Goal: Communication & Community: Answer question/provide support

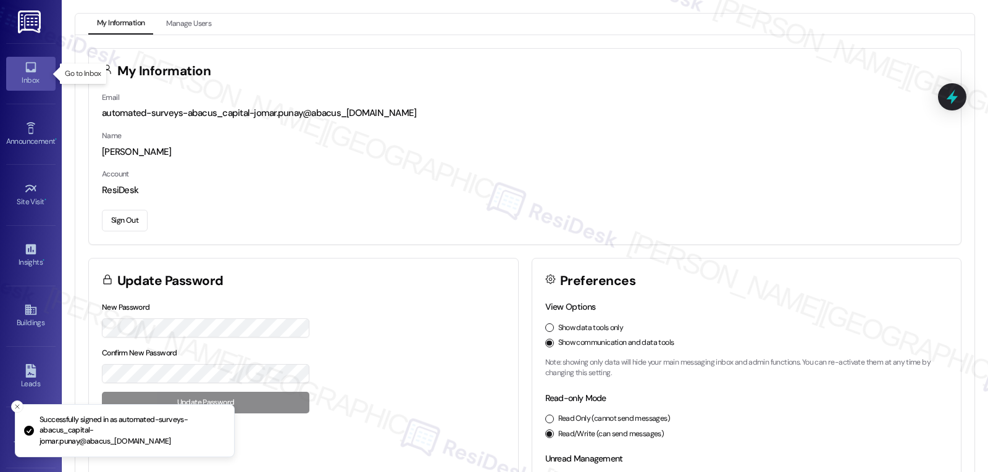
click at [30, 81] on div "Inbox" at bounding box center [31, 80] width 62 height 12
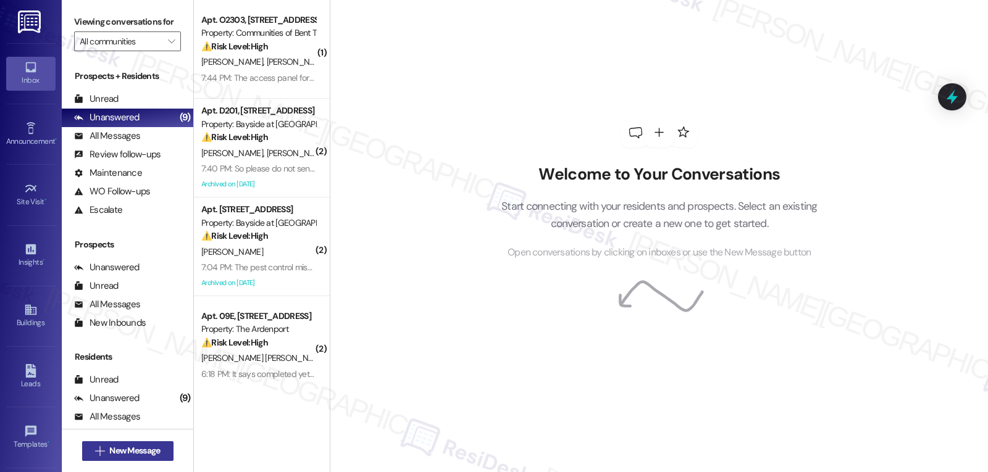
click at [164, 454] on button " New Message" at bounding box center [127, 451] width 91 height 20
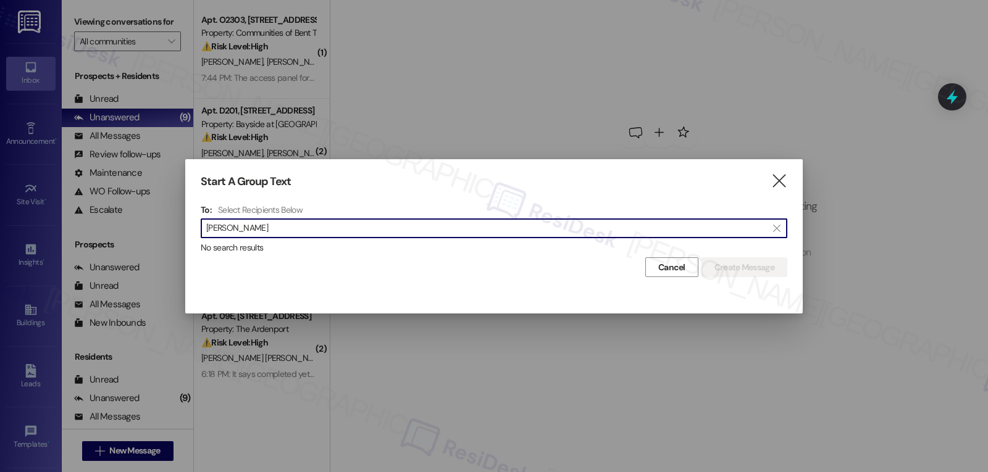
click at [245, 230] on input "[PERSON_NAME]" at bounding box center [486, 228] width 561 height 17
click at [223, 229] on input "[PERSON_NAME]" at bounding box center [486, 228] width 561 height 17
click at [222, 228] on input "[PERSON_NAME]" at bounding box center [486, 228] width 561 height 17
type input "Kangthong"
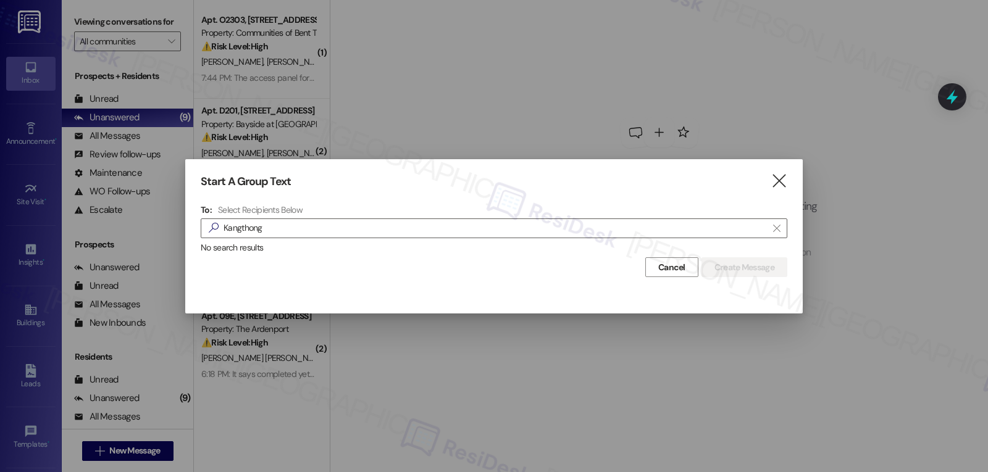
click at [421, 181] on div "Start A Group Text" at bounding box center [476, 182] width 550 height 14
click at [669, 272] on span "Cancel" at bounding box center [671, 267] width 27 height 13
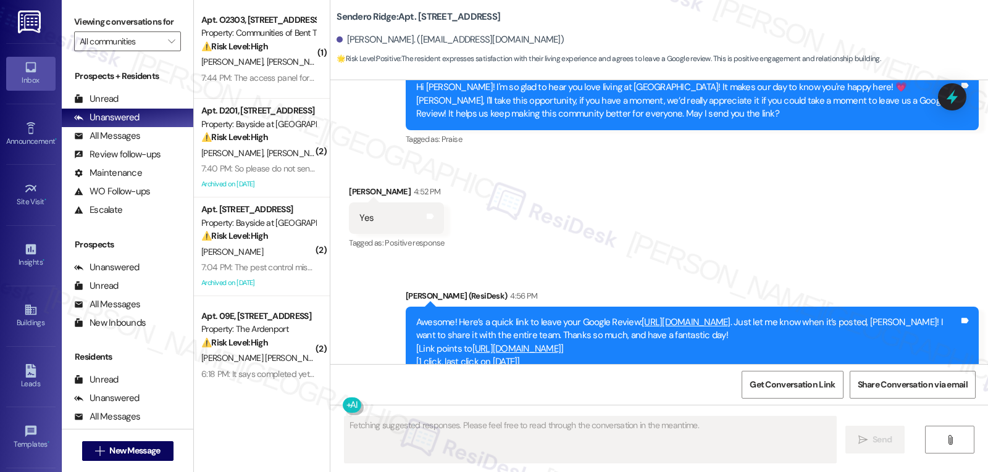
scroll to position [2853, 0]
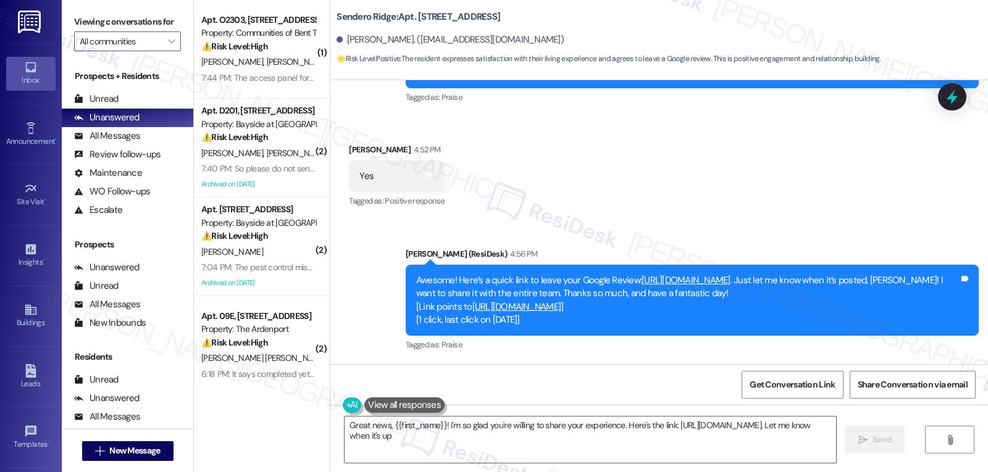
type textarea "Great news, {{first_name}}! I'm so glad you're willing to share your experience…"
click at [657, 282] on link "https://www.theresidesk.com/links/review-obJBZ0xf-" at bounding box center [686, 280] width 89 height 12
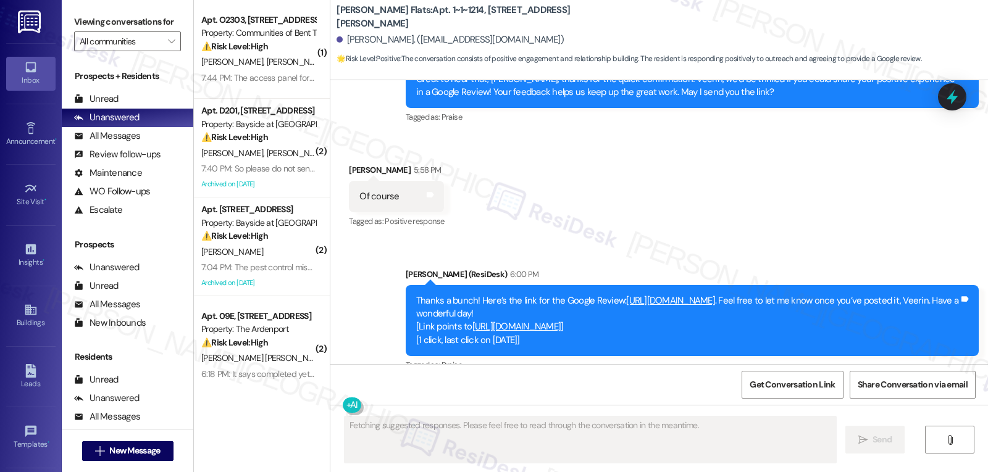
scroll to position [7711, 0]
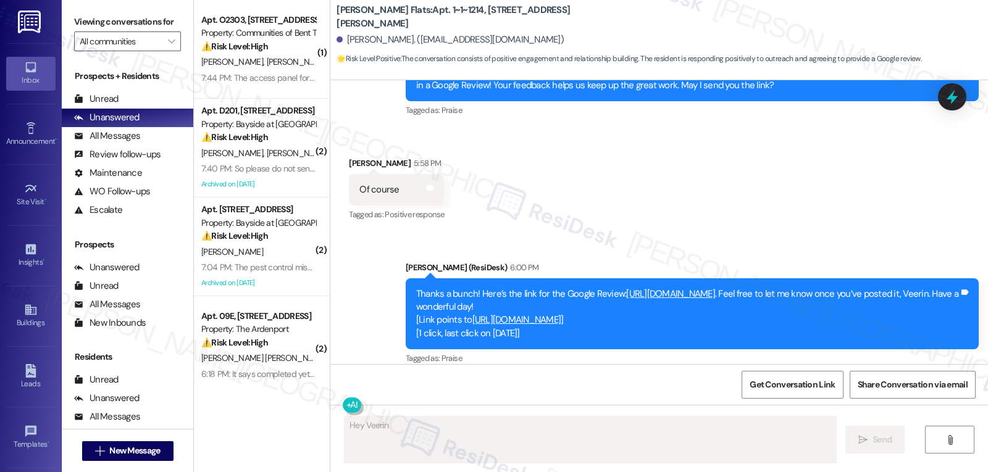
click at [672, 288] on link "[URL][DOMAIN_NAME]" at bounding box center [670, 294] width 89 height 12
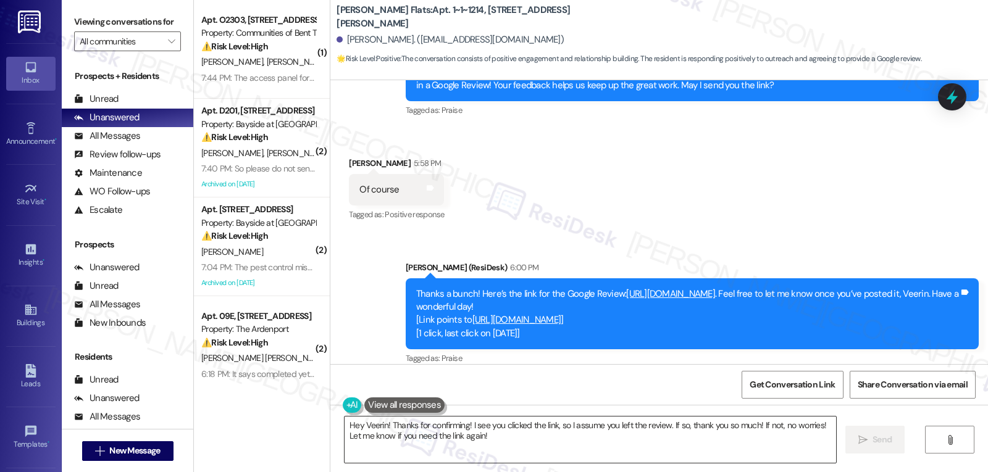
drag, startPoint x: 384, startPoint y: 428, endPoint x: 775, endPoint y: 458, distance: 392.6
click at [743, 458] on textarea "Hey Veerin! Thanks for confirming! I see you clicked the link, so I assume you …" at bounding box center [590, 440] width 491 height 46
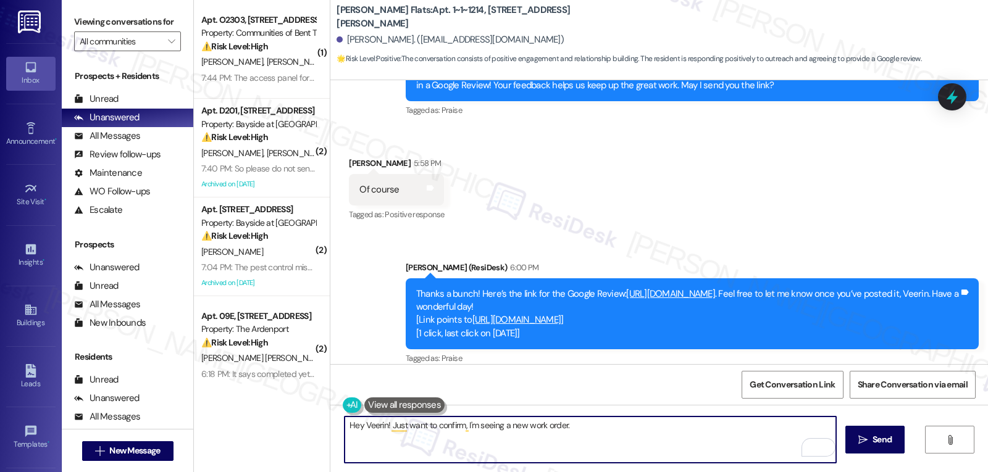
drag, startPoint x: 521, startPoint y: 427, endPoint x: 630, endPoint y: 430, distance: 109.3
click at [630, 430] on textarea "Hey Veerin! Just want to confirm, I'm seeing a new work order." at bounding box center [590, 440] width 491 height 46
click at [601, 424] on textarea "Hey Veerin! Just want to confirm, I'm seeing a new Google review. Are you B Gra…" at bounding box center [590, 440] width 491 height 46
click at [700, 429] on textarea "Hey Veerin! Just want to confirm, I'm seeing a new Google review. Are you using…" at bounding box center [590, 440] width 491 height 46
type textarea "Hey Veerin! Just want to confirm, I'm seeing a new Google review. Are you using…"
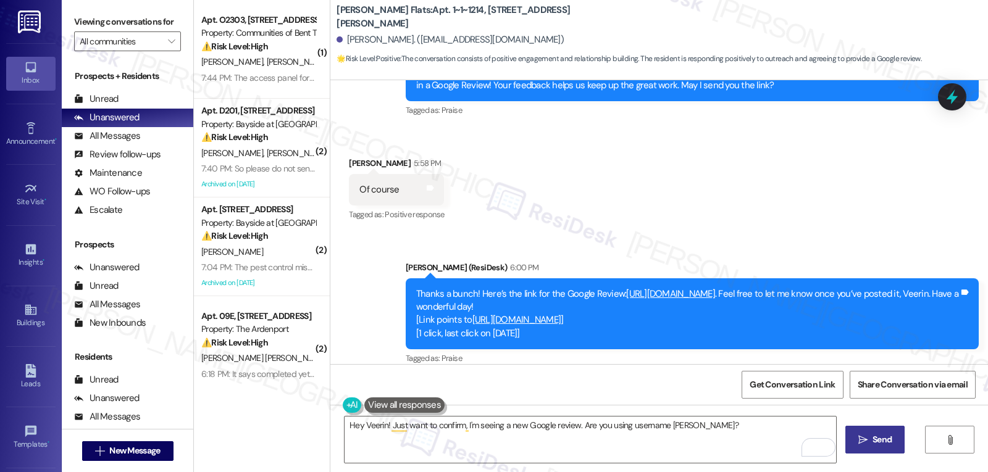
click at [860, 441] on icon "" at bounding box center [862, 440] width 9 height 10
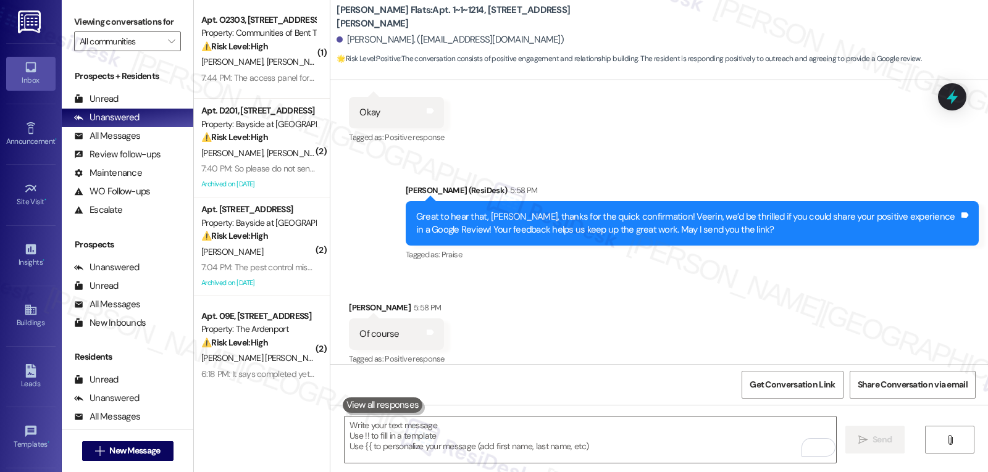
scroll to position [7797, 0]
